Goal: Task Accomplishment & Management: Use online tool/utility

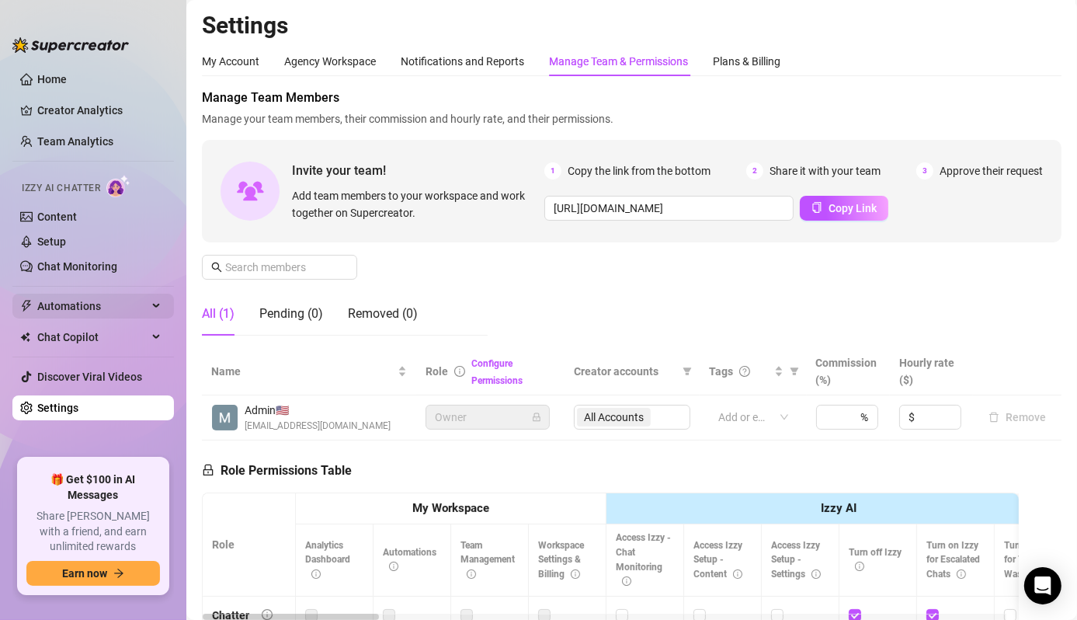
click at [100, 311] on span "Automations" at bounding box center [92, 306] width 110 height 25
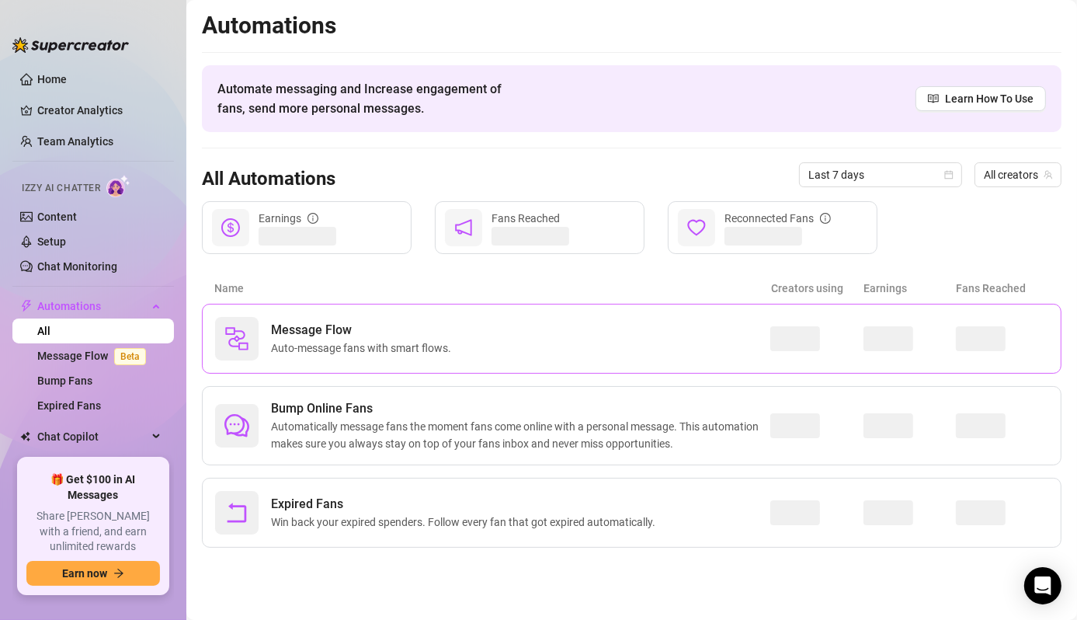
click at [354, 350] on span "Auto-message fans with smart flows." at bounding box center [364, 347] width 186 height 17
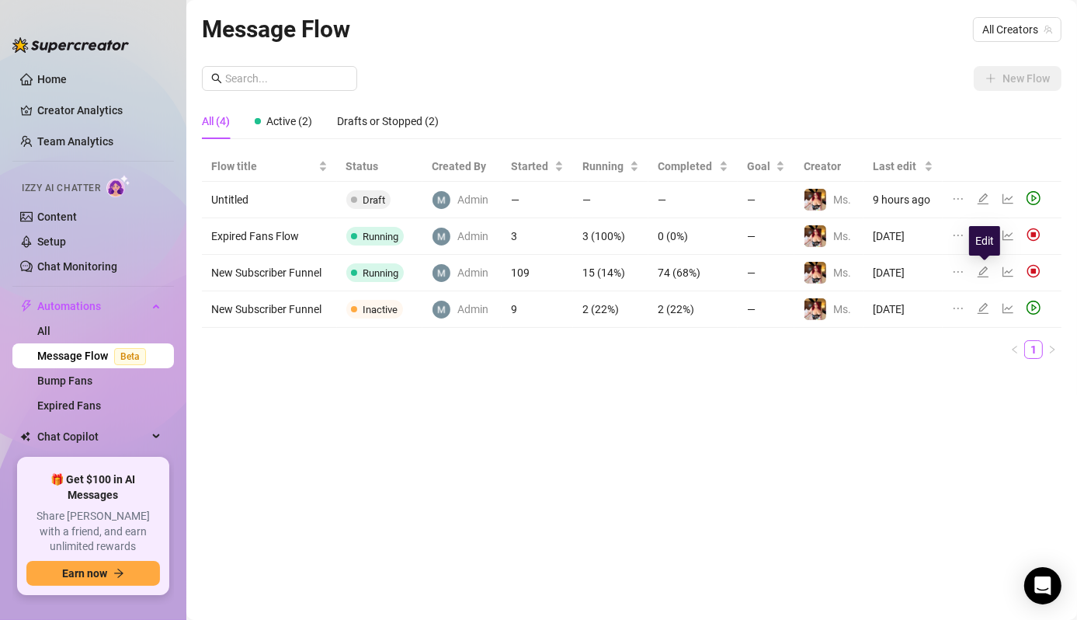
click at [984, 270] on icon "edit" at bounding box center [983, 272] width 12 height 12
